Goal: Transaction & Acquisition: Subscribe to service/newsletter

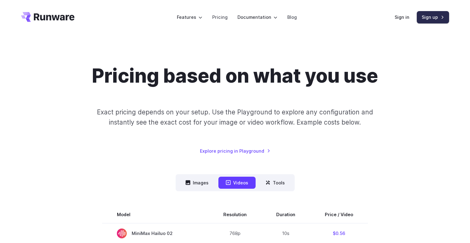
click at [425, 20] on link "Sign up" at bounding box center [433, 17] width 32 height 12
click at [402, 19] on link "Sign in" at bounding box center [402, 17] width 15 height 7
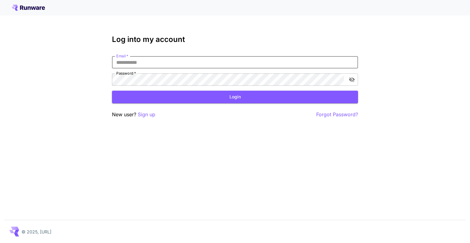
click at [186, 63] on input "Email   *" at bounding box center [235, 62] width 246 height 12
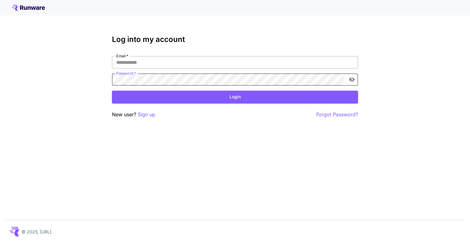
click at [147, 59] on input "Email   *" at bounding box center [235, 62] width 246 height 12
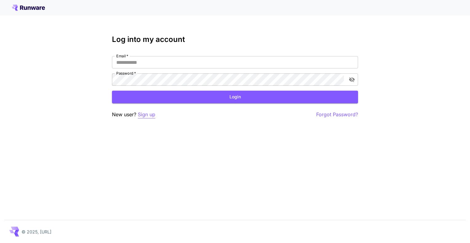
click at [146, 115] on p "Sign up" at bounding box center [147, 114] width 18 height 8
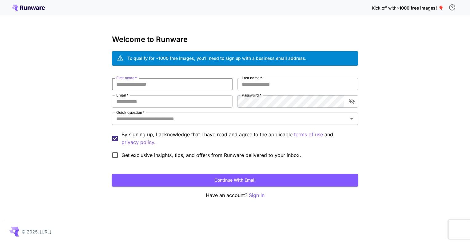
click at [146, 86] on input "First name   *" at bounding box center [172, 84] width 121 height 12
click at [129, 100] on input "Email   *" at bounding box center [172, 101] width 121 height 12
paste input "**********"
type input "**********"
click at [351, 103] on icon "toggle password visibility" at bounding box center [352, 101] width 6 height 6
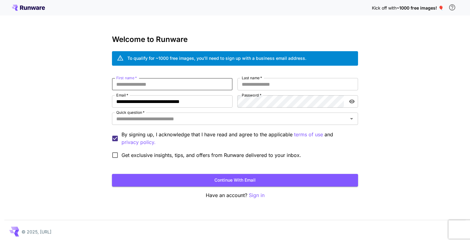
click at [151, 82] on input "First name   *" at bounding box center [172, 84] width 121 height 12
type input "*****"
click at [271, 87] on input "Last name   *" at bounding box center [298, 84] width 121 height 12
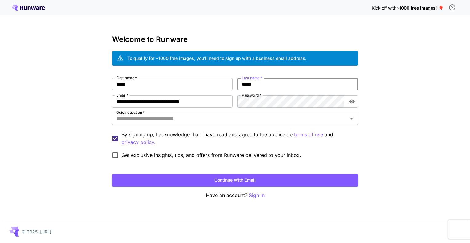
type input "*****"
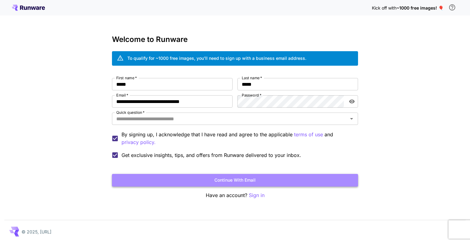
click at [217, 182] on button "Continue with email" at bounding box center [235, 180] width 246 height 13
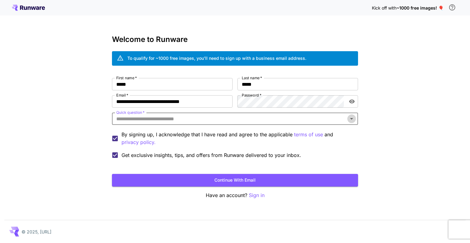
click at [351, 119] on icon "Open" at bounding box center [351, 119] width 3 height 2
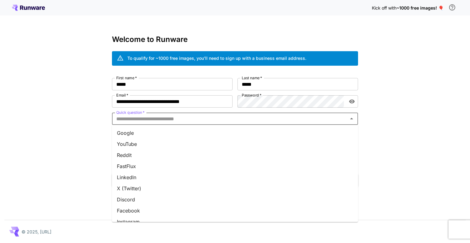
click at [156, 133] on li "Google" at bounding box center [235, 132] width 246 height 11
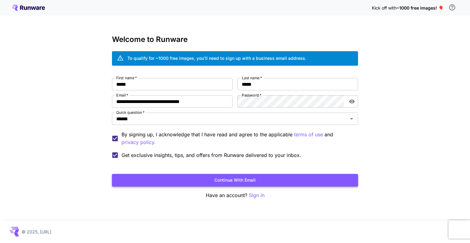
click at [245, 182] on button "Continue with email" at bounding box center [235, 180] width 246 height 13
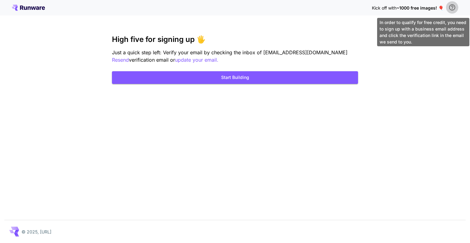
click at [450, 6] on icon "\a In order to qualify for free credit, you need to sign up with a business ema…" at bounding box center [452, 7] width 6 height 6
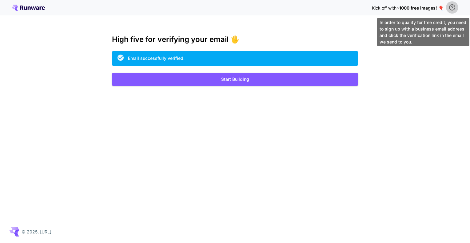
click at [455, 10] on icon "\a In order to qualify for free credit, you need to sign up with a business ema…" at bounding box center [452, 7] width 7 height 7
click at [454, 10] on icon "\a In order to qualify for free credit, you need to sign up with a business ema…" at bounding box center [452, 7] width 6 height 6
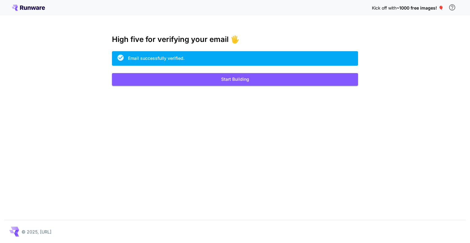
click at [413, 8] on span "~1000 free images! 🎈" at bounding box center [420, 7] width 47 height 5
click at [35, 12] on div "Kick off with ~1000 free images! 🎈" at bounding box center [235, 7] width 447 height 13
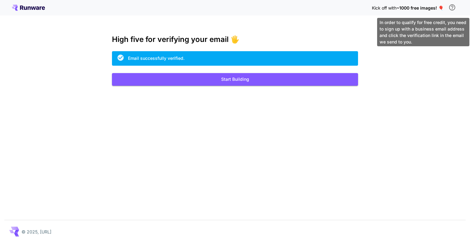
click at [455, 10] on icon "\a In order to qualify for free credit, you need to sign up with a business ema…" at bounding box center [452, 7] width 7 height 7
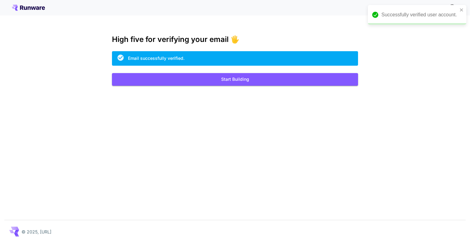
drag, startPoint x: 427, startPoint y: 90, endPoint x: 434, endPoint y: 100, distance: 12.6
click at [434, 100] on div "Kick off with ~1000 free images! 🎈 High five for verifying your email 🖐️ Email …" at bounding box center [235, 121] width 470 height 243
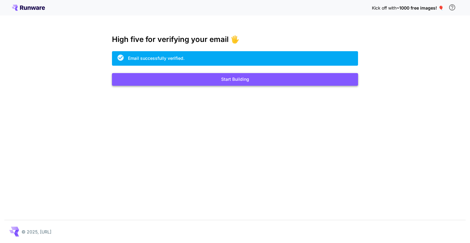
click at [246, 79] on button "Start Building" at bounding box center [235, 79] width 246 height 13
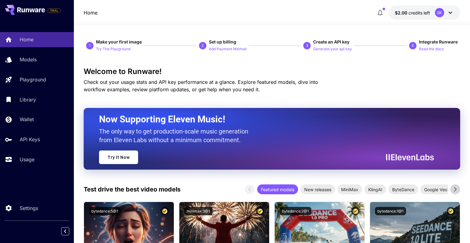
click at [441, 12] on div "SK" at bounding box center [439, 12] width 9 height 9
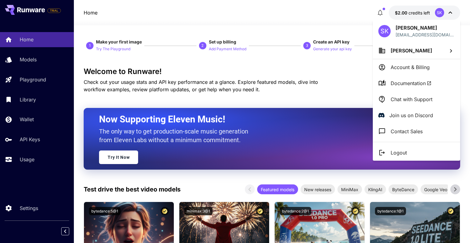
click at [349, 81] on div at bounding box center [235, 121] width 470 height 243
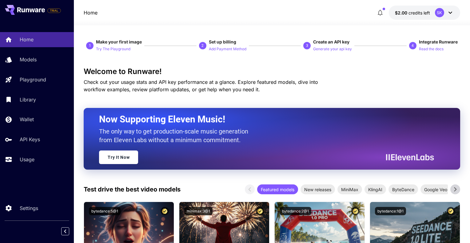
click at [439, 14] on div "SK" at bounding box center [439, 12] width 9 height 9
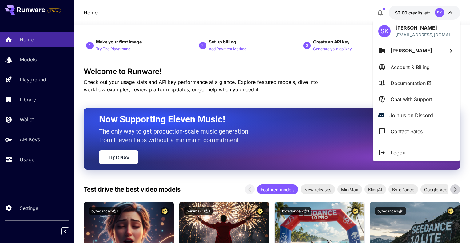
click at [396, 153] on p "Logout" at bounding box center [399, 152] width 16 height 7
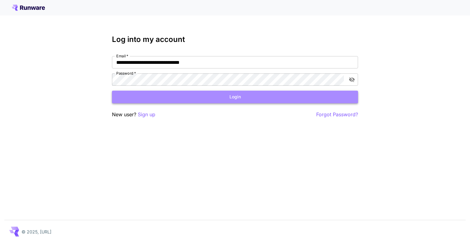
click at [231, 98] on button "Login" at bounding box center [235, 96] width 246 height 13
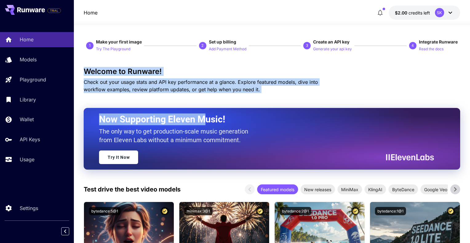
drag, startPoint x: 205, startPoint y: 116, endPoint x: 166, endPoint y: 58, distance: 69.6
click at [166, 108] on div "Now Supporting Eleven Music! The only way to get production-scale music generat…" at bounding box center [272, 139] width 377 height 62
